Goal: Transaction & Acquisition: Subscribe to service/newsletter

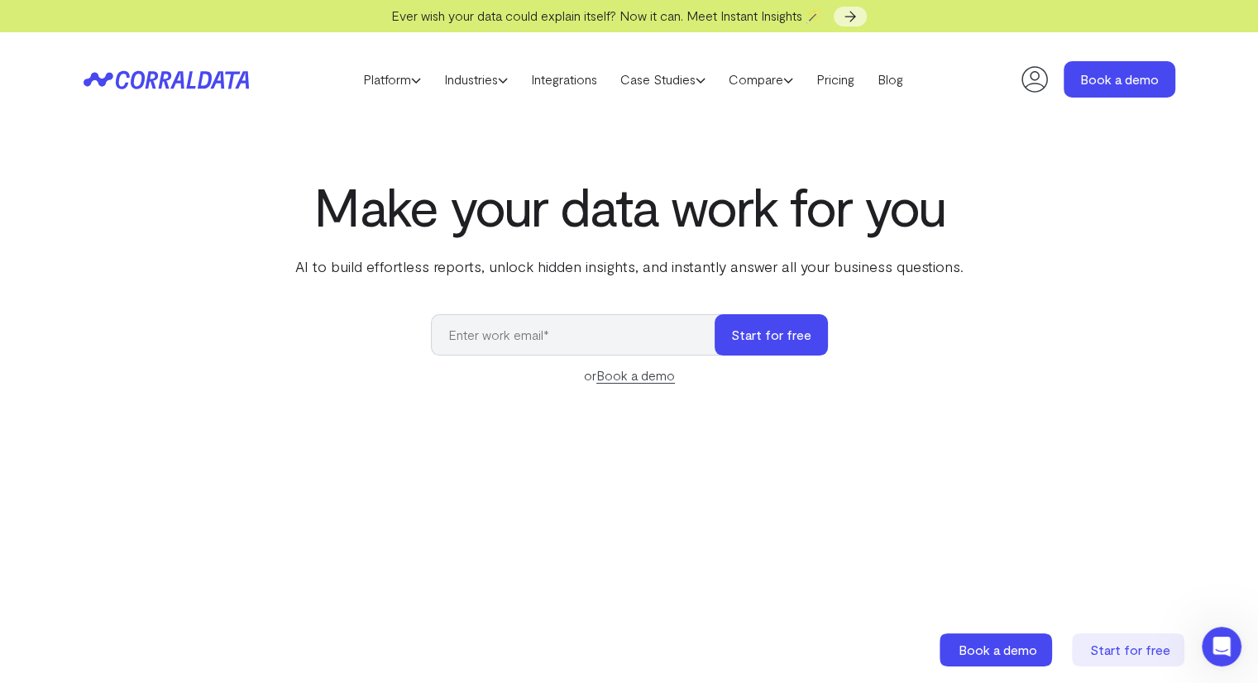
click at [562, 347] on input "email" at bounding box center [581, 334] width 300 height 41
click at [769, 339] on button "Start for free" at bounding box center [771, 334] width 113 height 41
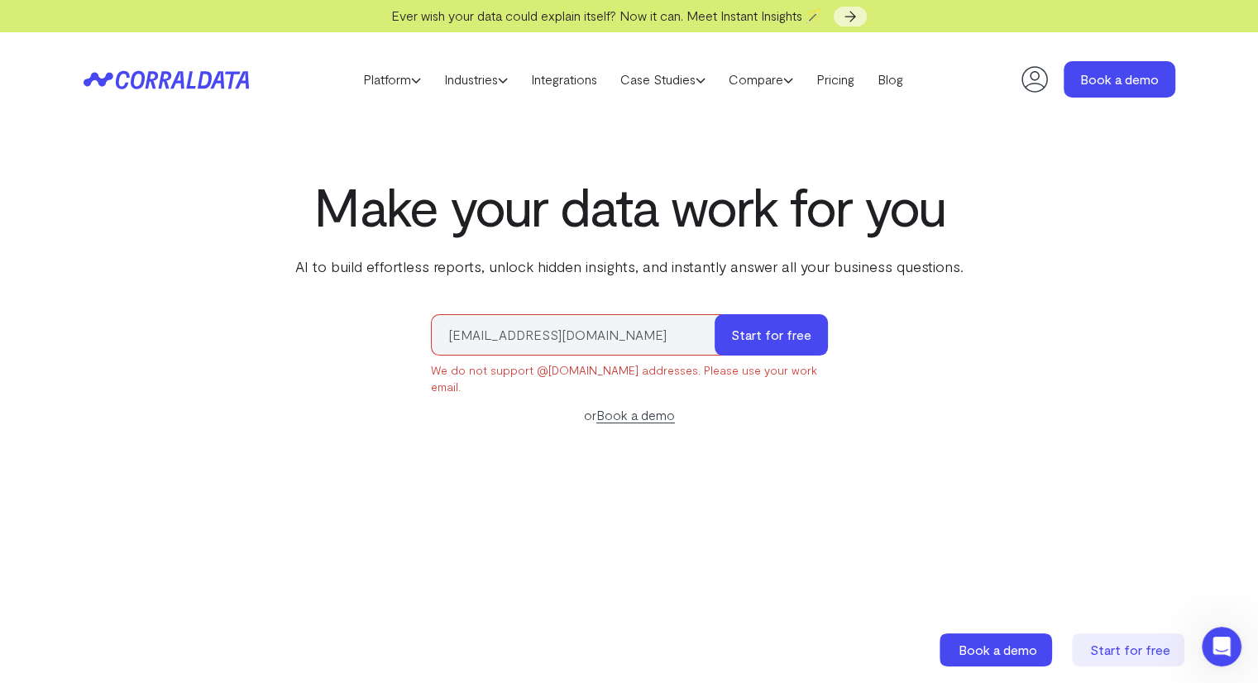
click at [626, 338] on input "emiraldoprifti@brandeis.edu" at bounding box center [581, 334] width 300 height 41
type input "e"
click at [599, 338] on input "email" at bounding box center [581, 334] width 300 height 41
click at [584, 338] on input "emiraldoprifti@brandeis.edu" at bounding box center [581, 334] width 300 height 41
click at [495, 337] on input "emiraldoprifti@brandeis.edu" at bounding box center [581, 334] width 300 height 41
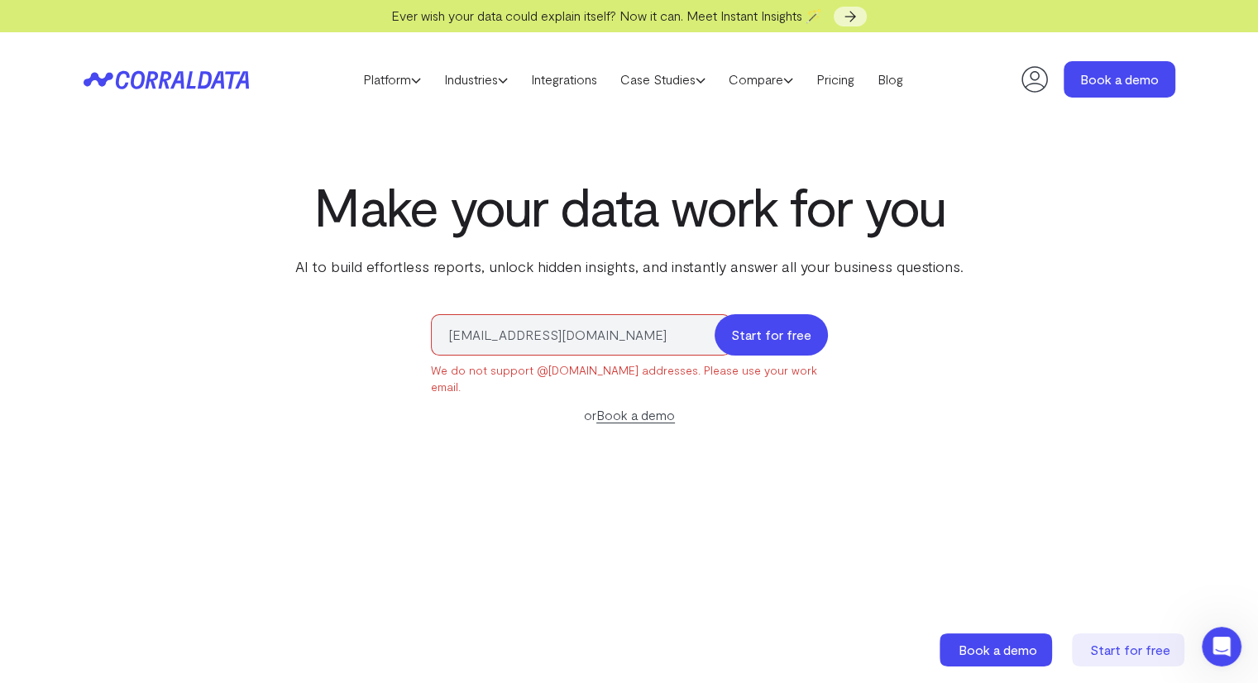
type input "[EMAIL_ADDRESS][DOMAIN_NAME]"
click at [741, 339] on button "Start for free" at bounding box center [771, 334] width 113 height 41
